Goal: Information Seeking & Learning: Find specific page/section

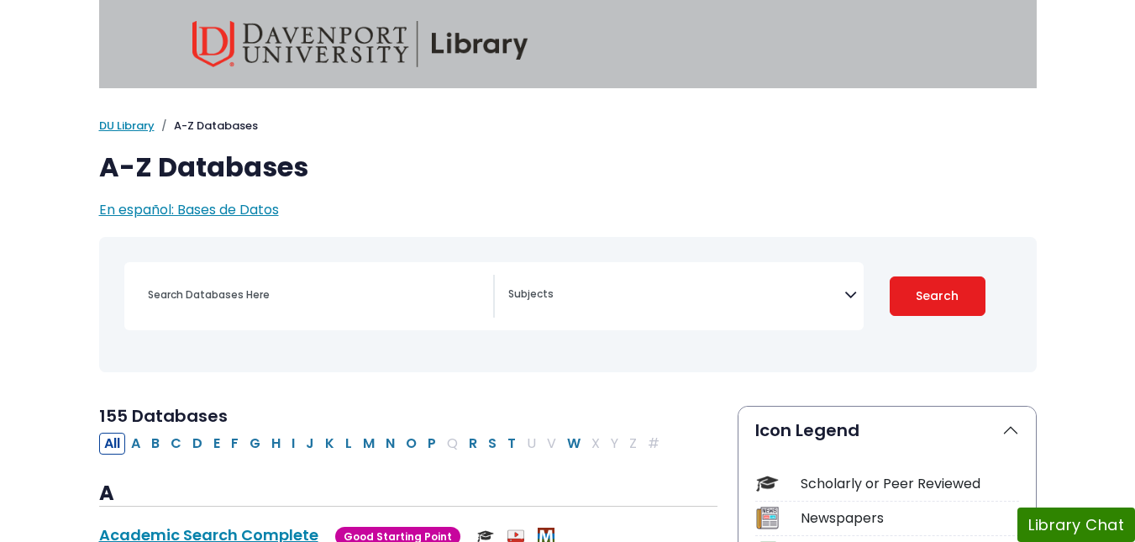
select select "Database Subject Filter"
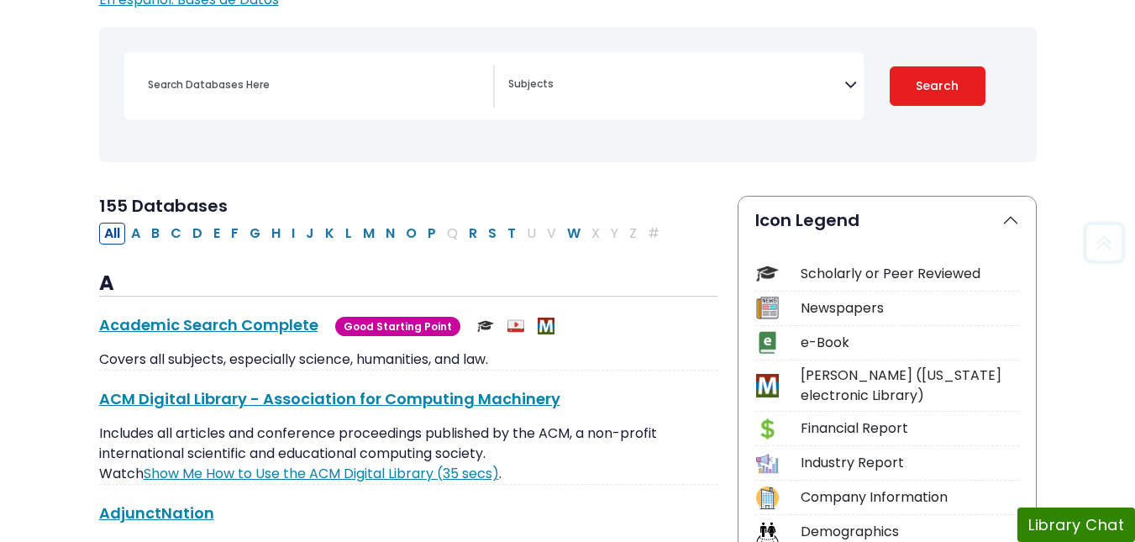
scroll to position [237, 0]
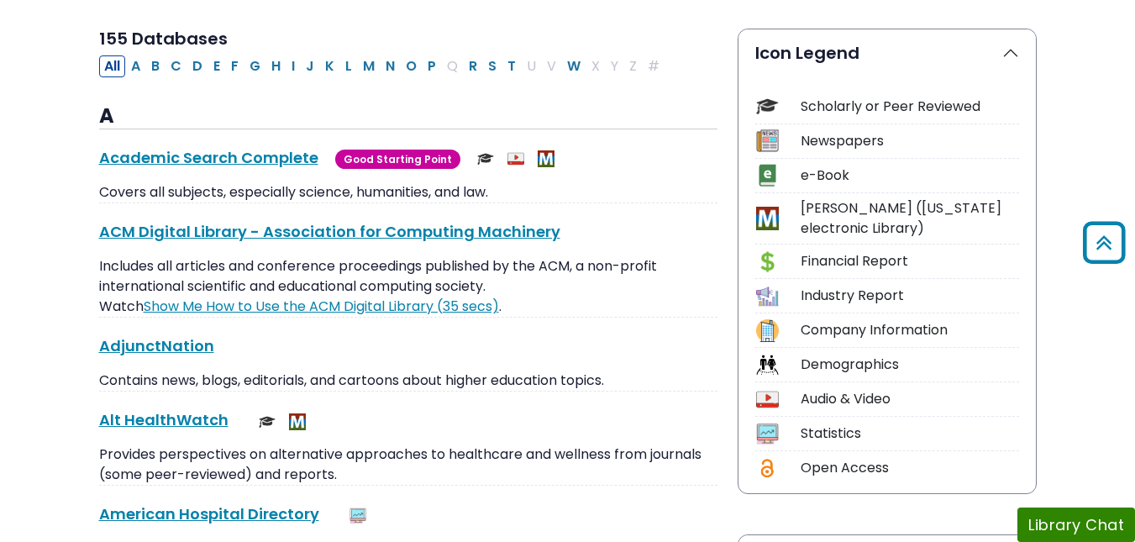
scroll to position [376, 0]
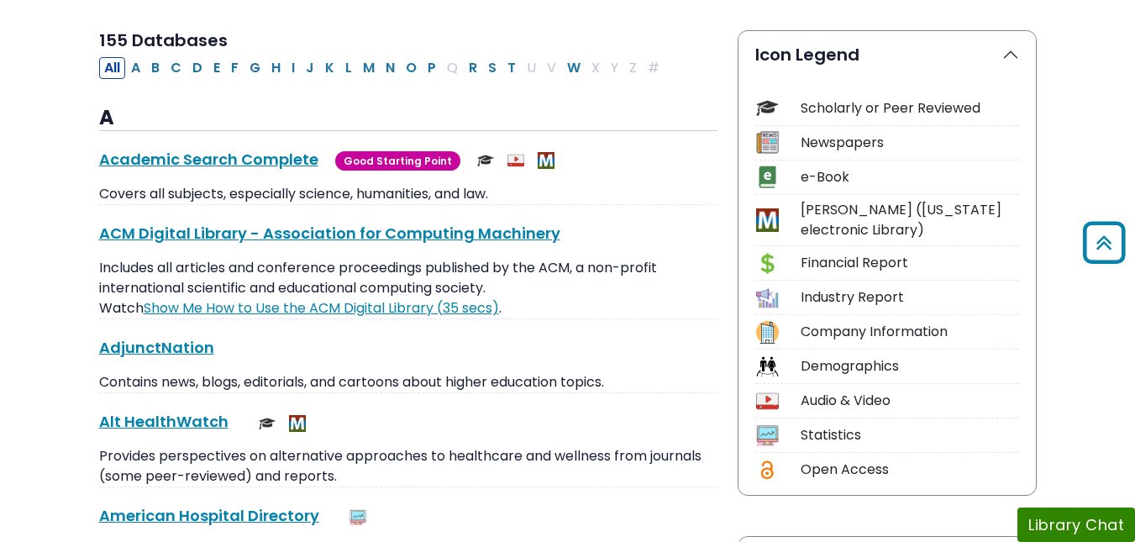
click at [818, 181] on div "e-Book" at bounding box center [910, 177] width 218 height 20
click at [766, 175] on img at bounding box center [767, 177] width 23 height 23
click at [977, 61] on button "Icon Legend" at bounding box center [886, 54] width 297 height 47
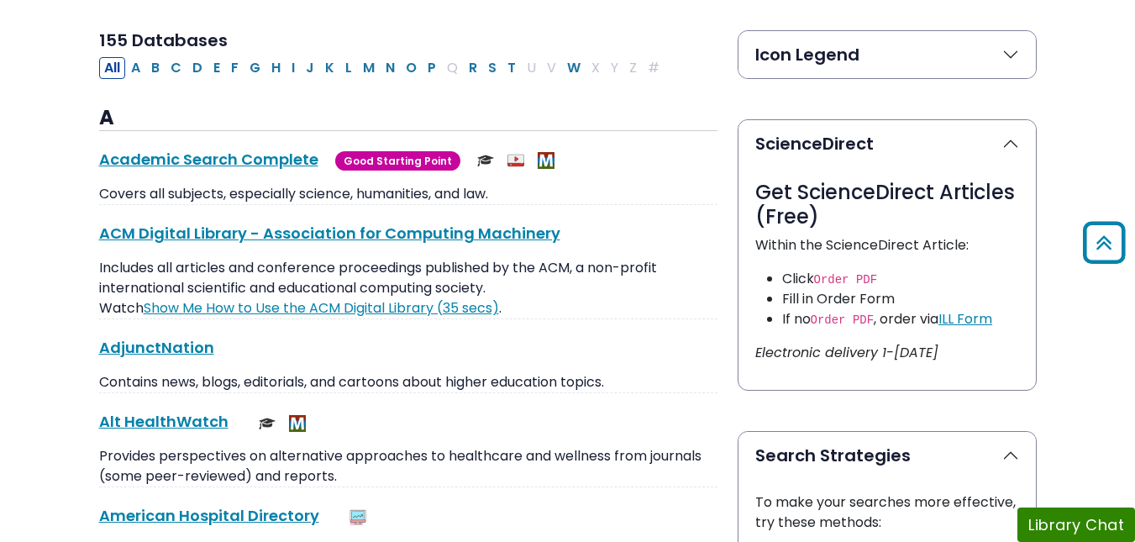
click at [977, 61] on button "Icon Legend" at bounding box center [886, 54] width 297 height 47
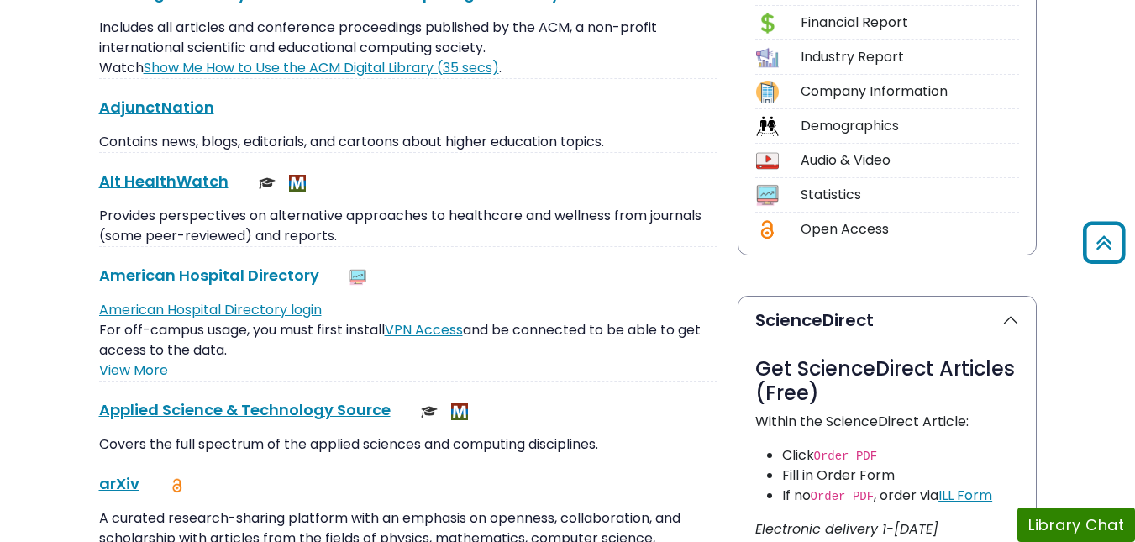
scroll to position [617, 0]
click at [769, 207] on div "Statistics" at bounding box center [887, 197] width 264 height 29
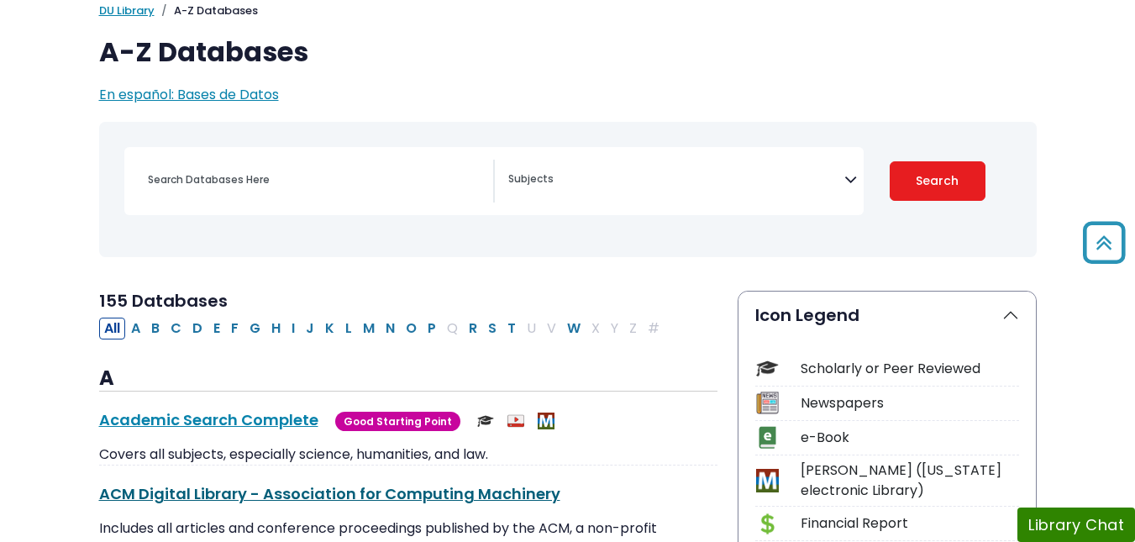
scroll to position [112, 0]
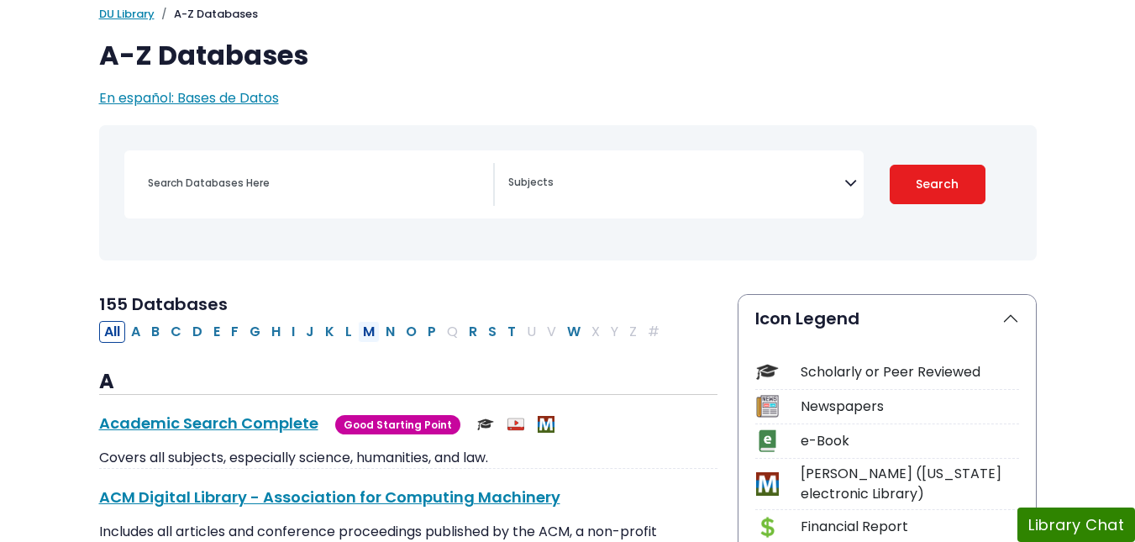
click at [369, 332] on button "M" at bounding box center [369, 332] width 22 height 22
select select "Database Subject Filter"
